Goal: Task Accomplishment & Management: Manage account settings

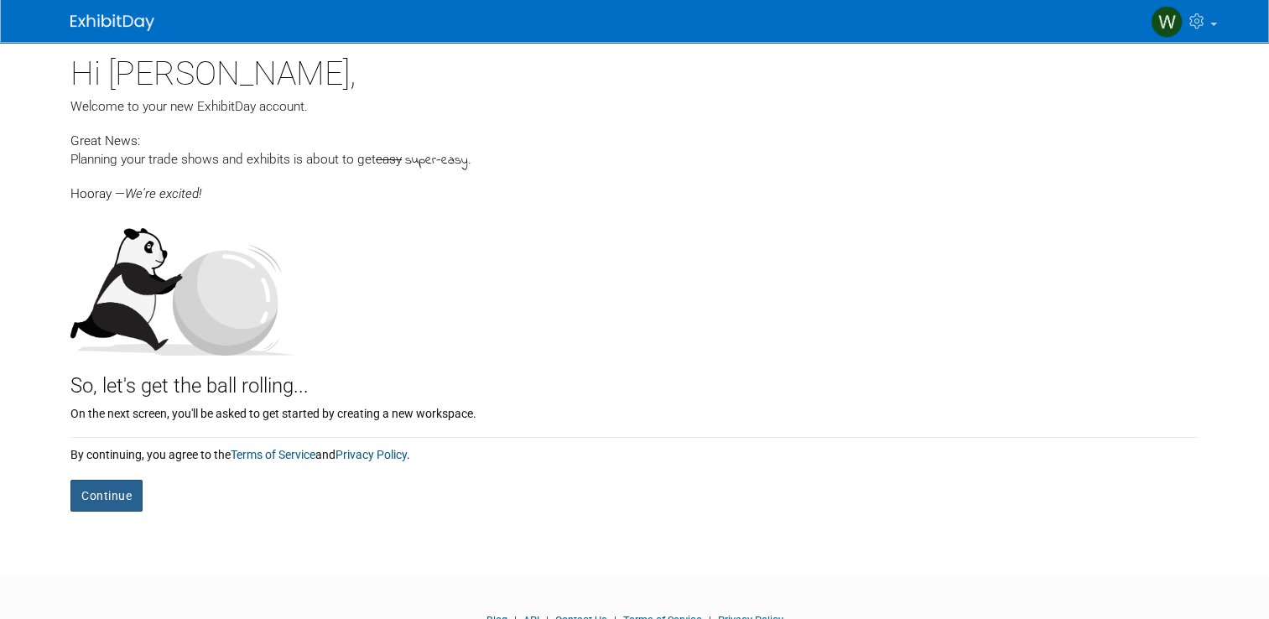
click at [101, 502] on button "Continue" at bounding box center [106, 496] width 72 height 32
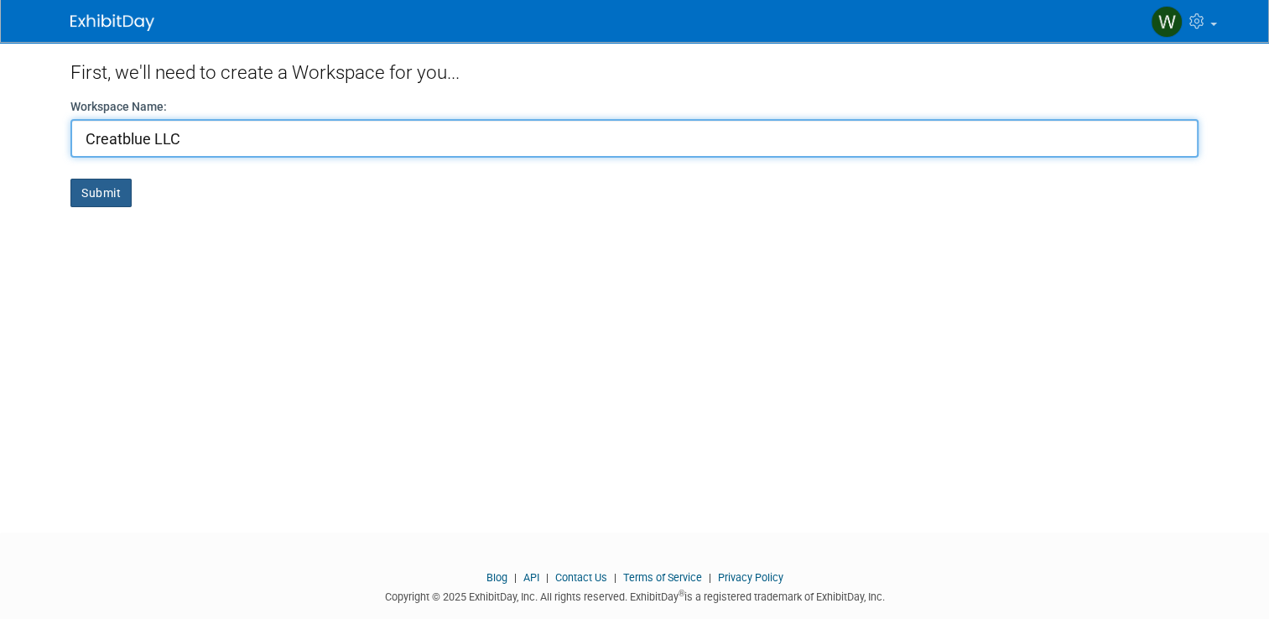
type input "Creatblue LLC"
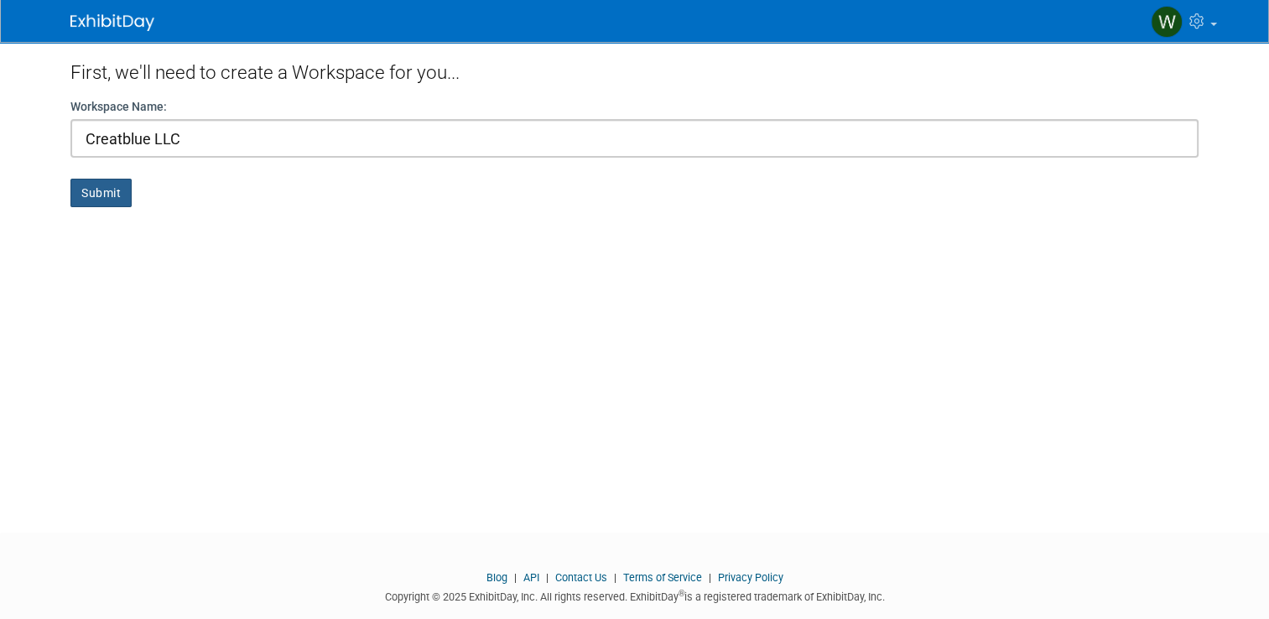
click at [89, 201] on button "Submit" at bounding box center [100, 193] width 61 height 29
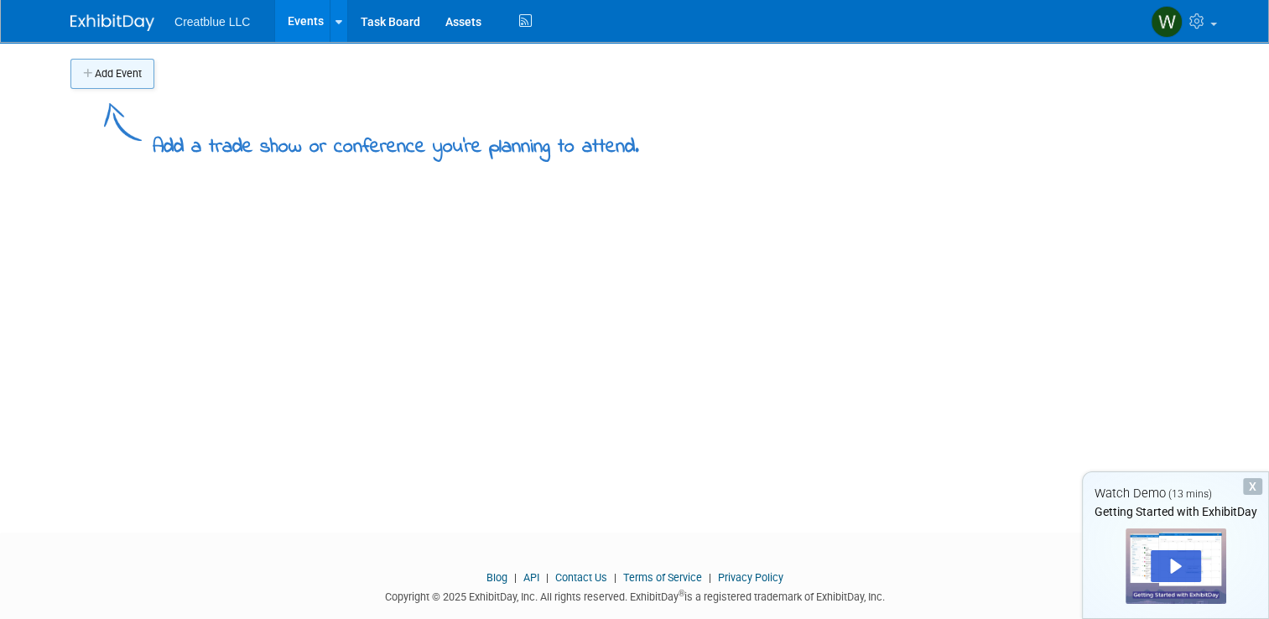
click at [97, 79] on button "Add Event" at bounding box center [112, 74] width 84 height 30
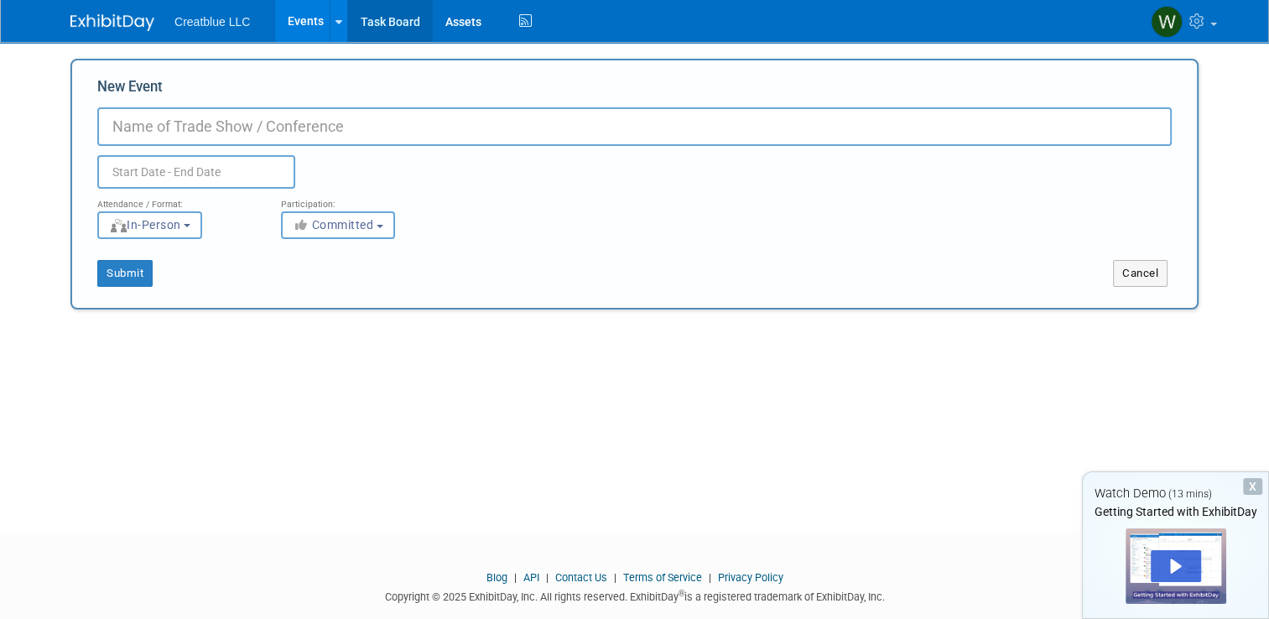
click at [406, 20] on link "Task Board" at bounding box center [390, 21] width 85 height 42
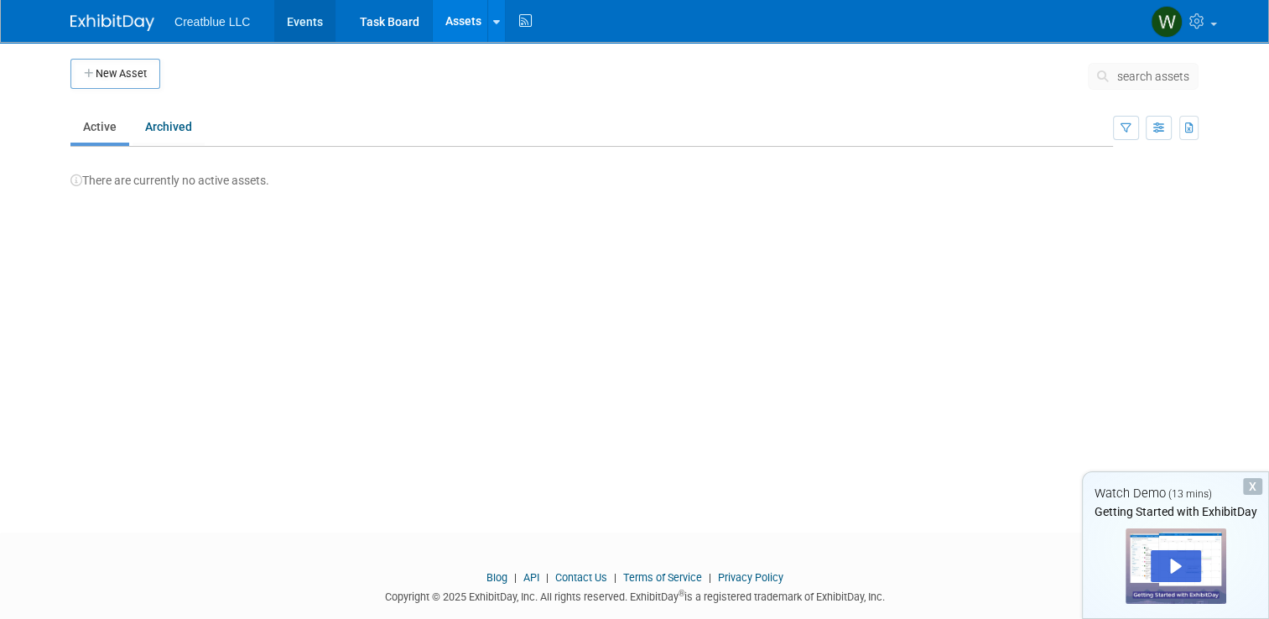
click at [295, 25] on link "Events" at bounding box center [304, 21] width 61 height 42
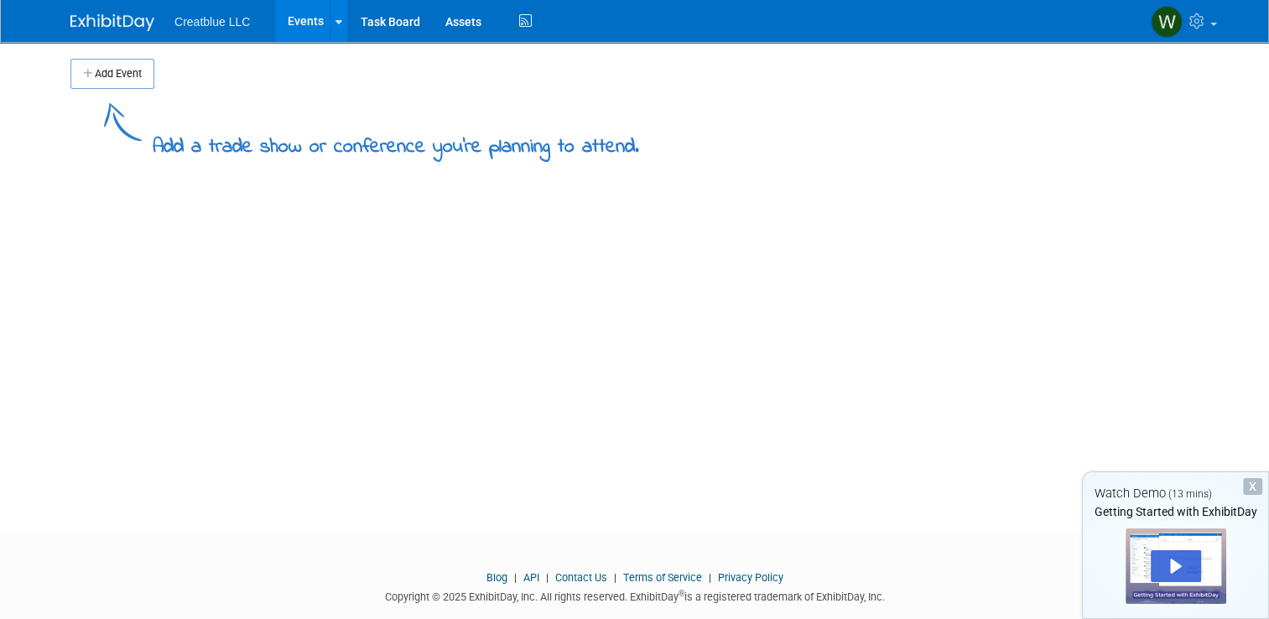
click at [209, 25] on span "Creatblue LLC" at bounding box center [211, 21] width 75 height 13
